Goal: Information Seeking & Learning: Check status

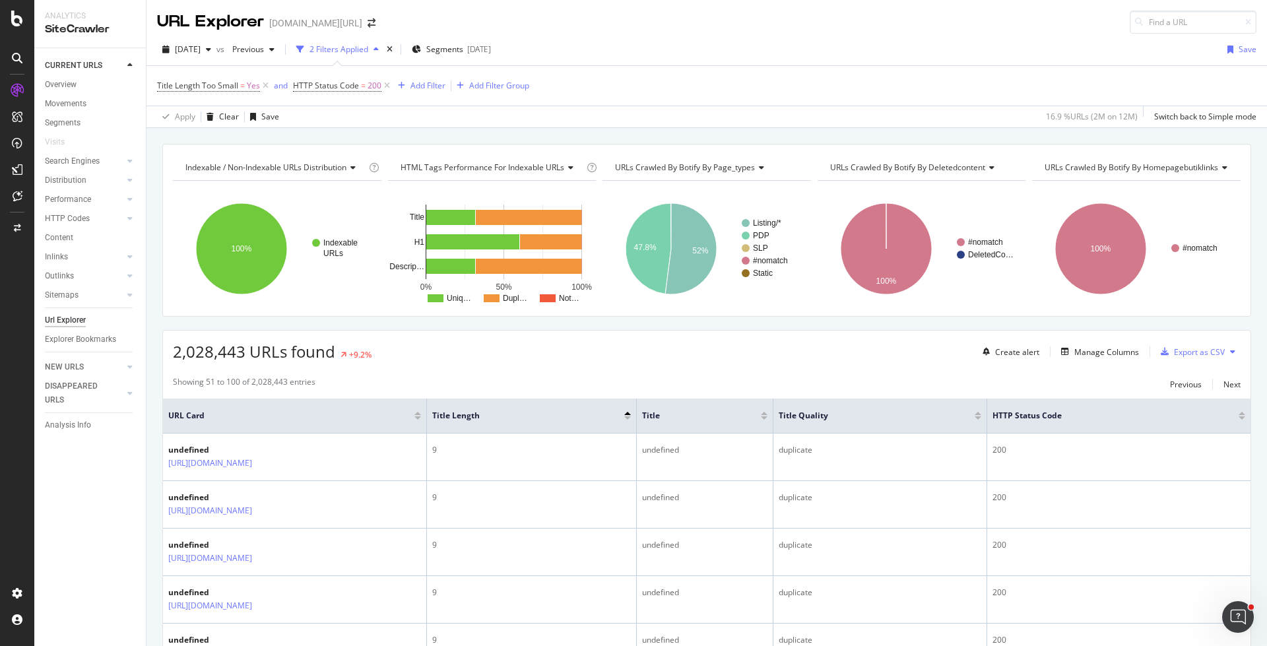
scroll to position [2153, 0]
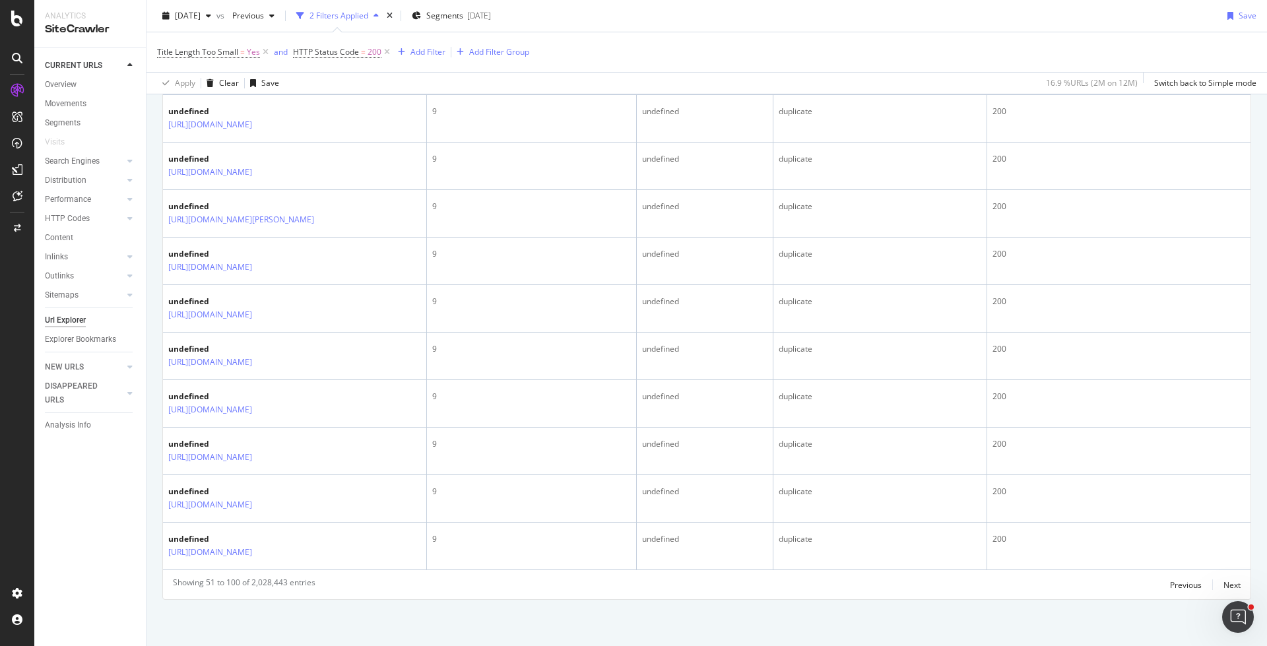
scroll to position [2690, 0]
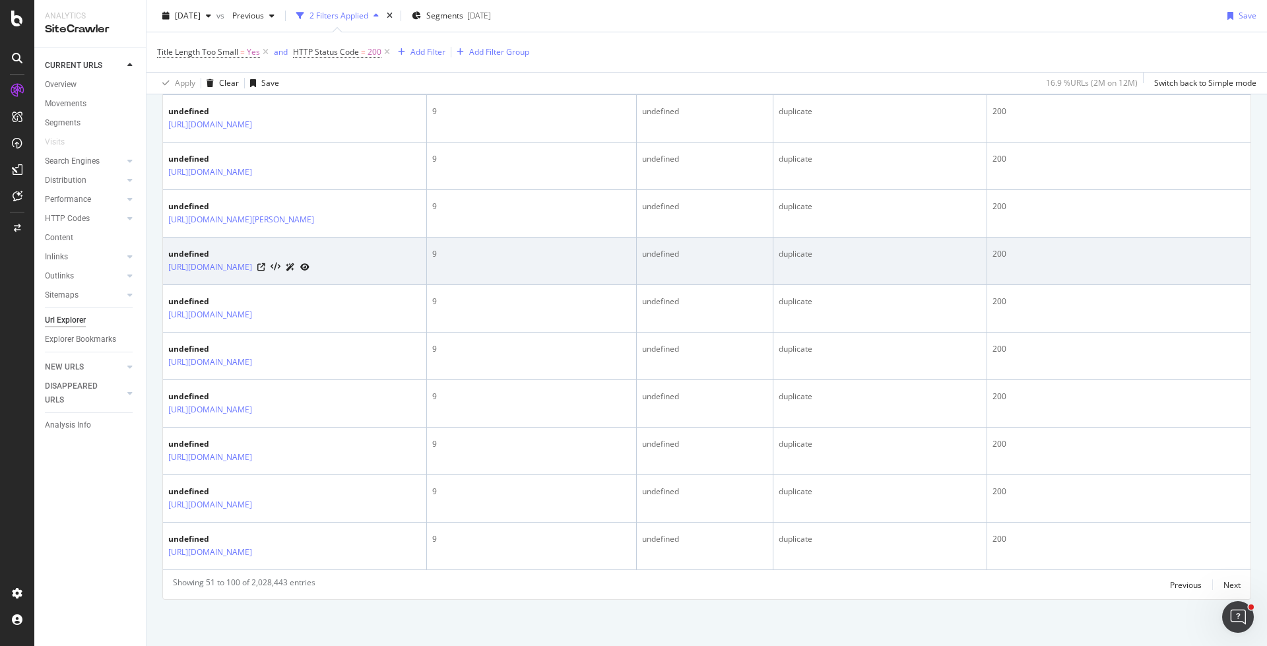
click at [309, 274] on div "https://www.trendyol.com/ar/wmf-metallic-oven-cake-molds-x-b109478-r10-c101504" at bounding box center [238, 267] width 141 height 14
click at [265, 271] on icon at bounding box center [261, 267] width 8 height 8
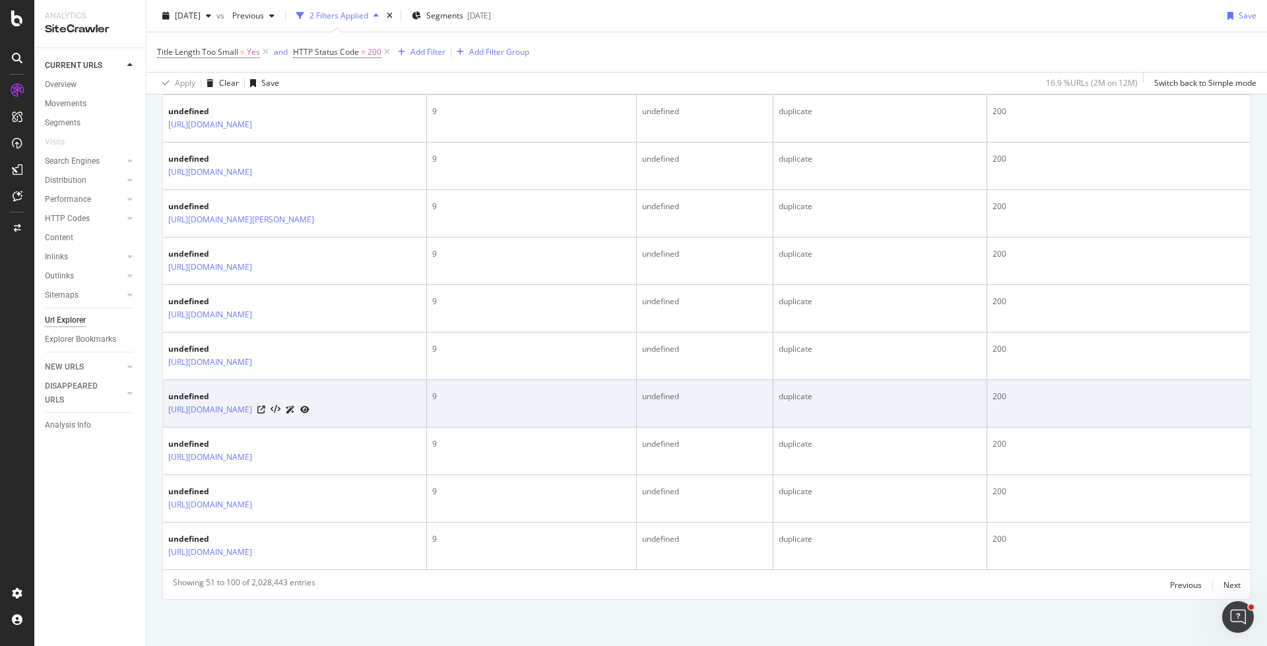
scroll to position [2861, 0]
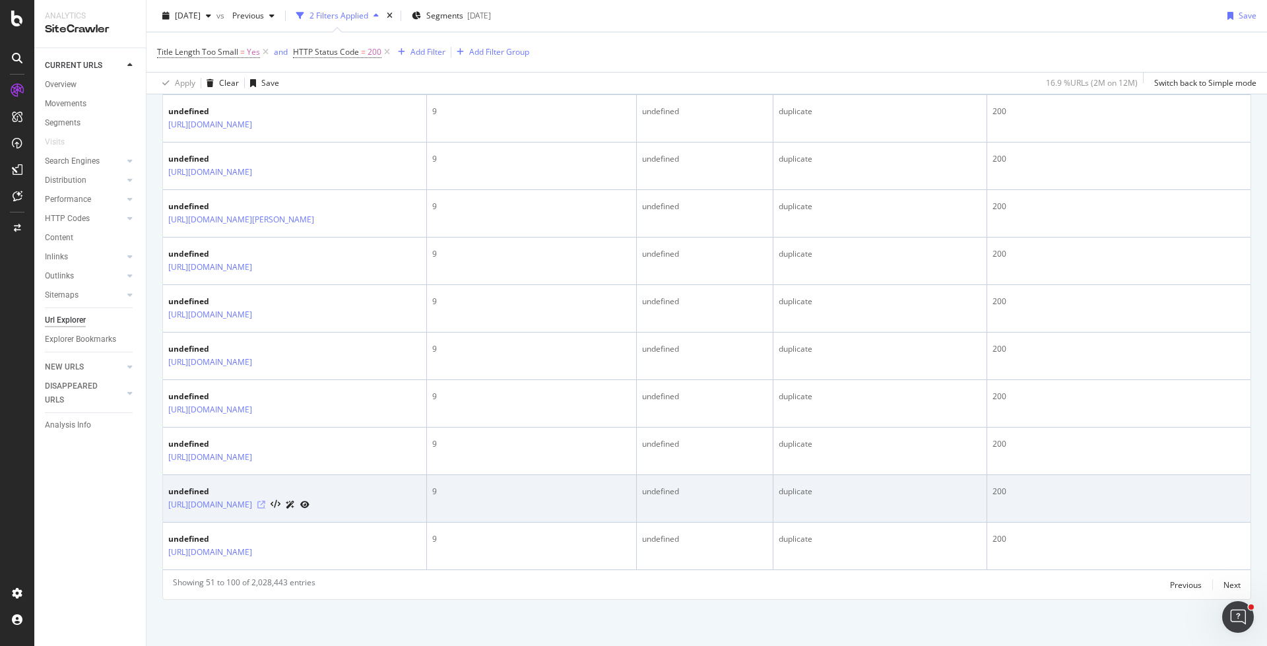
click at [265, 501] on icon at bounding box center [261, 505] width 8 height 8
